Goal: Information Seeking & Learning: Understand process/instructions

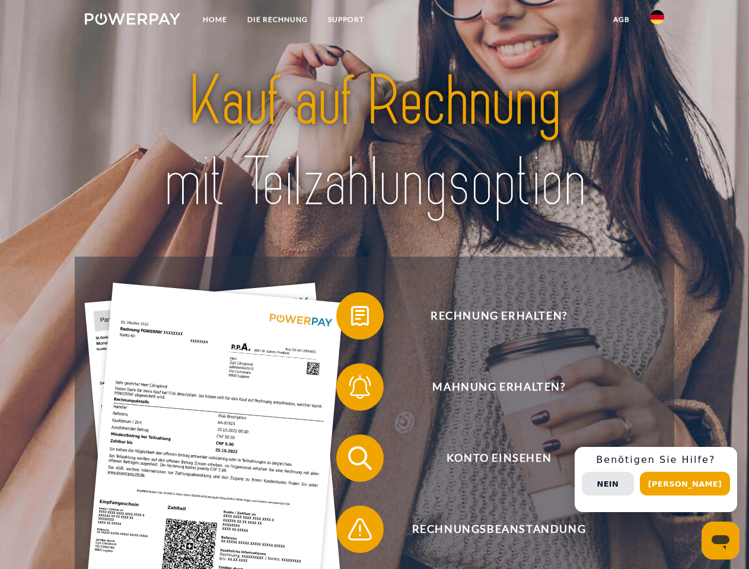
click at [132, 21] on img at bounding box center [132, 19] width 95 height 12
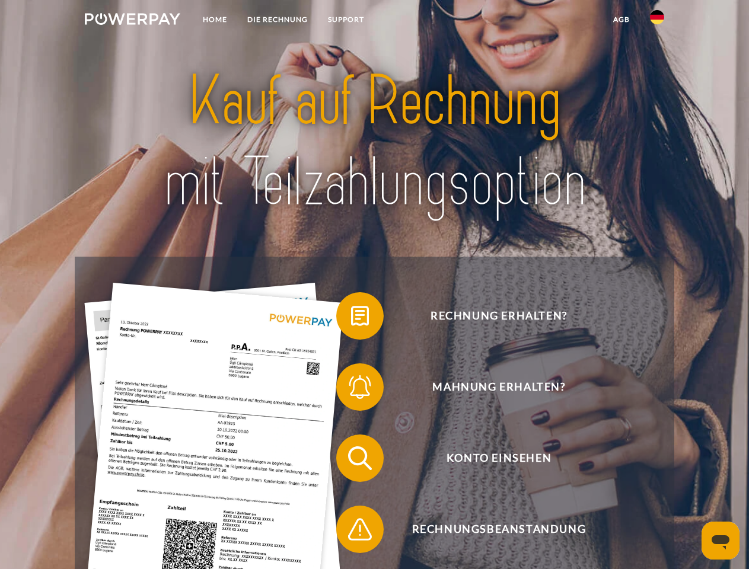
click at [657, 21] on img at bounding box center [657, 17] width 14 height 14
click at [621, 20] on link "agb" at bounding box center [621, 19] width 37 height 21
click at [351, 318] on span at bounding box center [341, 315] width 59 height 59
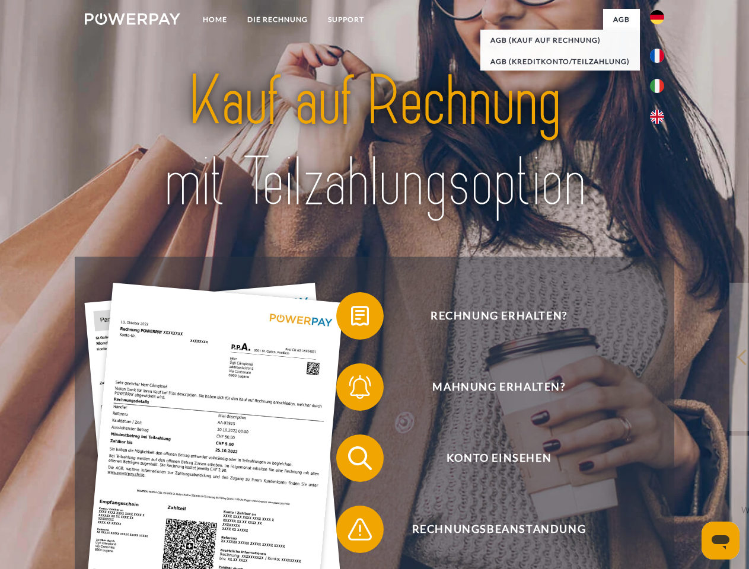
click at [351, 390] on div "Rechnung erhalten? Mahnung erhalten? Konto einsehen" at bounding box center [374, 494] width 599 height 474
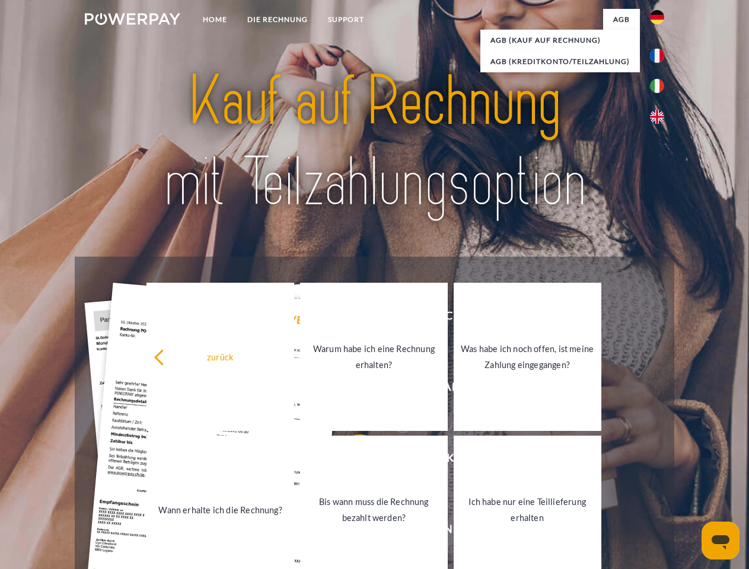
click at [351, 461] on link "Bis wann muss die Rechnung bezahlt werden?" at bounding box center [374, 510] width 148 height 148
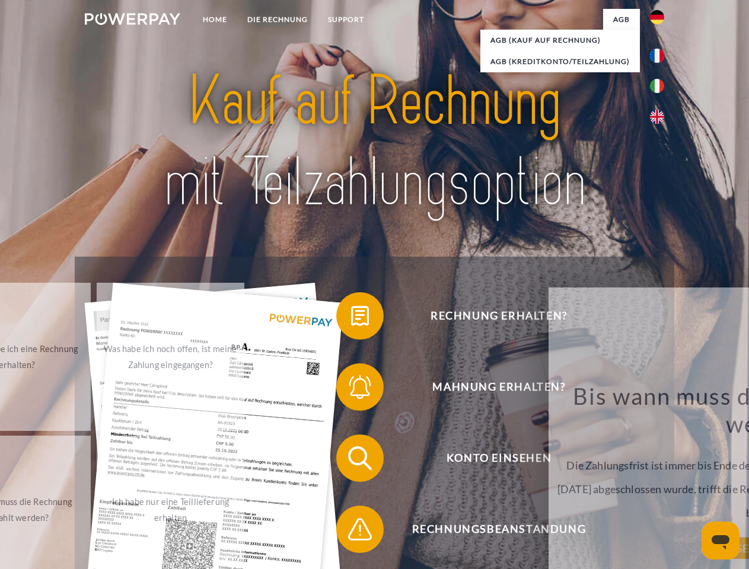
click at [351, 532] on span at bounding box center [341, 529] width 59 height 59
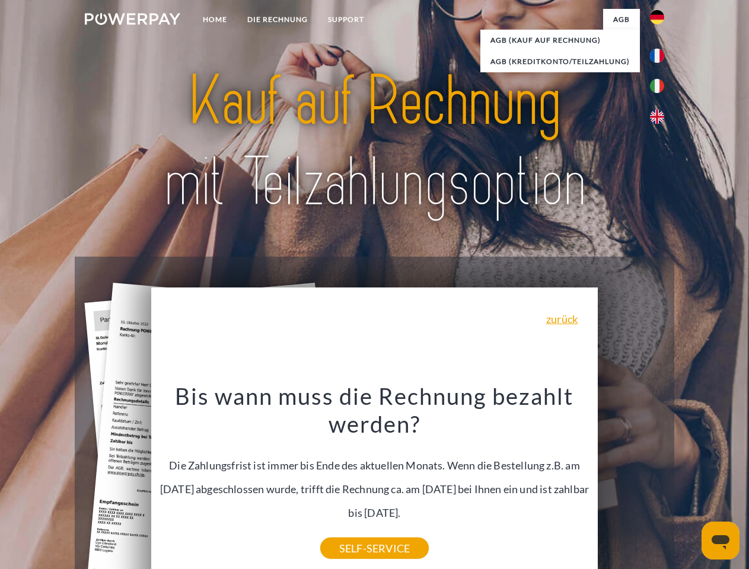
click at [660, 480] on div "Rechnung erhalten? Mahnung erhalten? Konto einsehen" at bounding box center [374, 494] width 599 height 474
click at [631, 482] on span "Konto einsehen" at bounding box center [498, 458] width 291 height 47
click at [689, 484] on header "Home DIE RECHNUNG SUPPORT" at bounding box center [374, 409] width 749 height 819
